Goal: Information Seeking & Learning: Learn about a topic

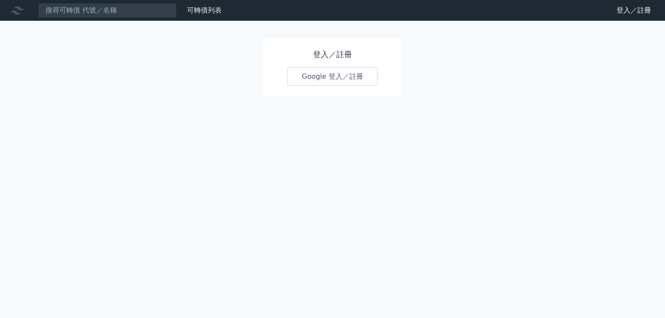
click at [336, 81] on link "Google 登入／註冊" at bounding box center [333, 77] width 90 height 18
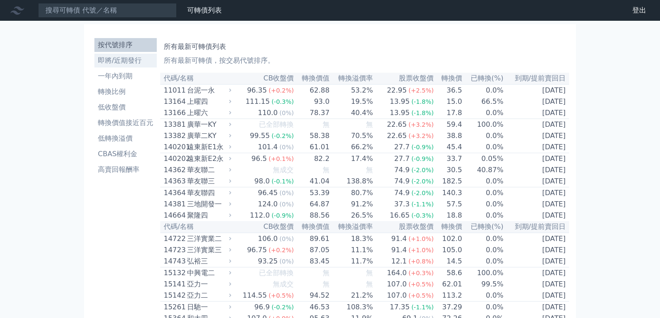
click at [126, 61] on li "即將/近期發行" at bounding box center [125, 60] width 62 height 10
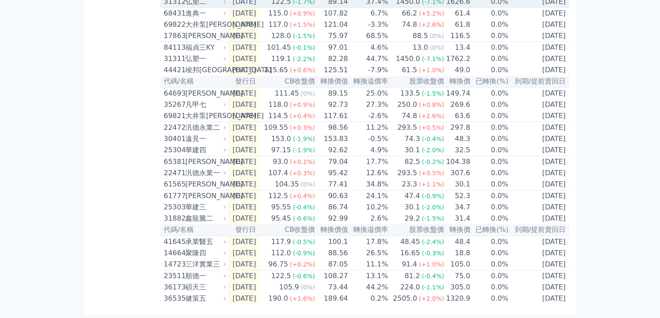
scroll to position [332, 0]
click at [123, 204] on div "按代號排序 即將/近期發行 一年內到期 轉換比例 低收盤價 轉換價值接近百元 低轉換溢價 CBAS權利金 高賣回報酬率" at bounding box center [125, 23] width 69 height 564
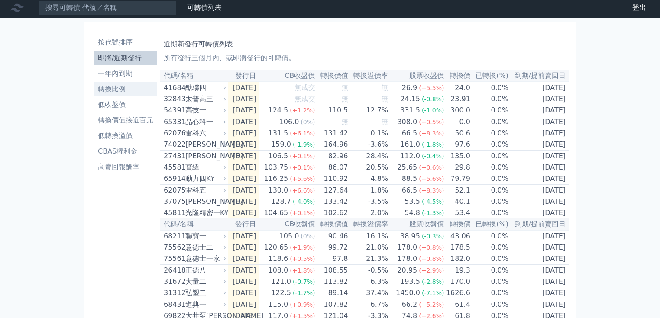
scroll to position [0, 0]
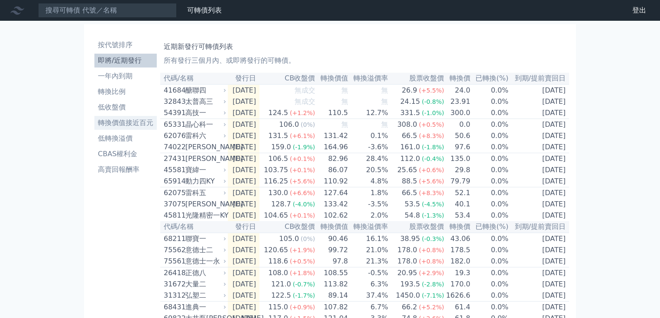
click at [109, 121] on li "轉換價值接近百元" at bounding box center [125, 123] width 62 height 10
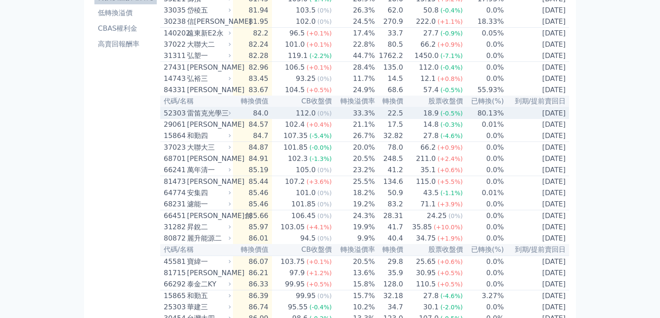
scroll to position [139, 0]
